Goal: Navigation & Orientation: Find specific page/section

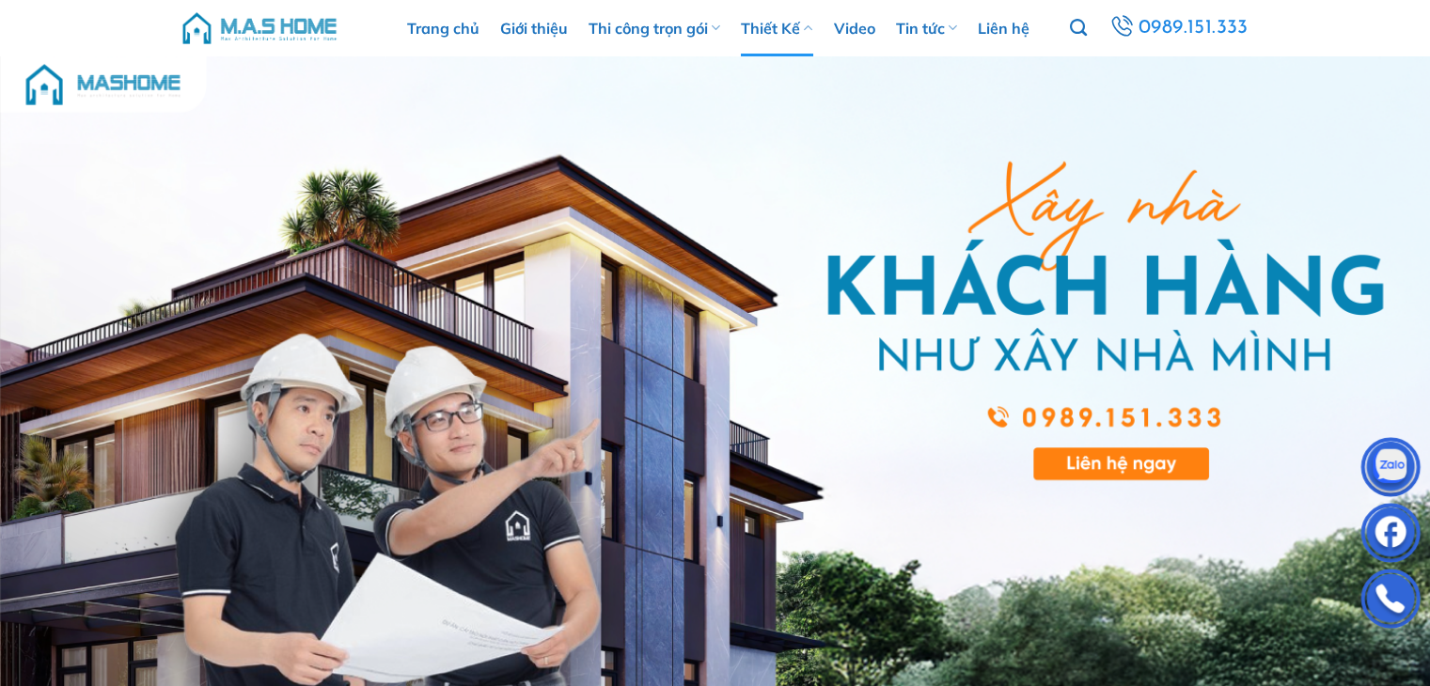
click at [810, 28] on icon at bounding box center [808, 28] width 9 height 18
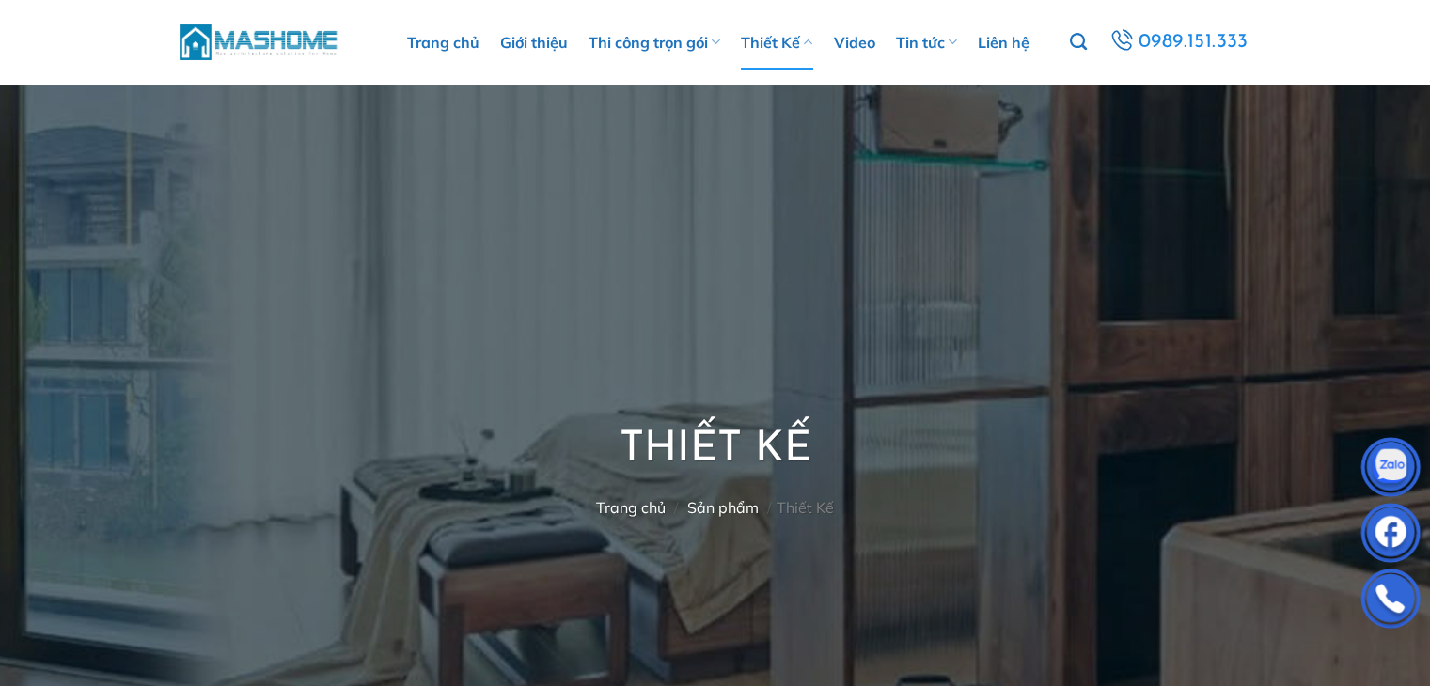
click at [808, 50] on icon at bounding box center [808, 42] width 9 height 18
click at [766, 42] on link "Thiết Kế" at bounding box center [776, 42] width 71 height 56
